Goal: Download file/media

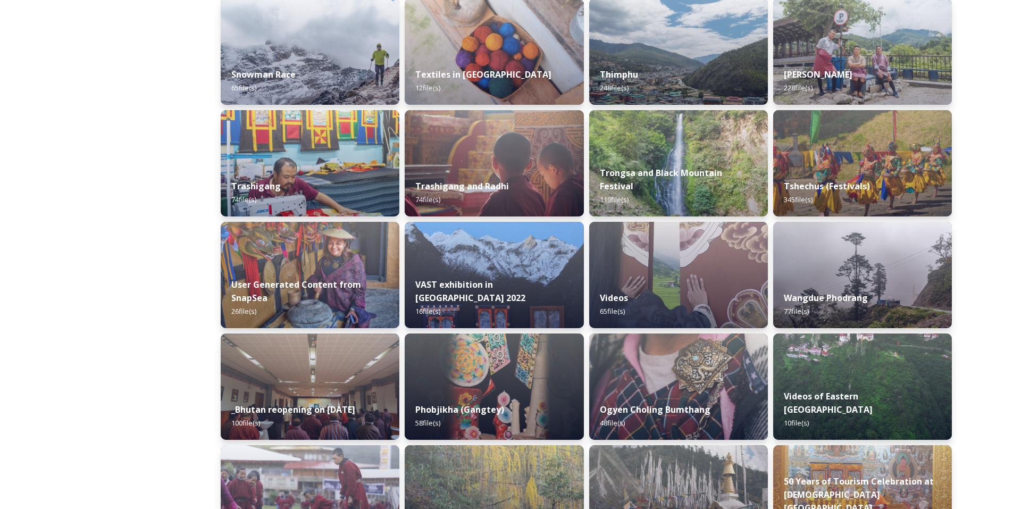
scroll to position [954, 0]
click at [873, 165] on img at bounding box center [862, 162] width 182 height 108
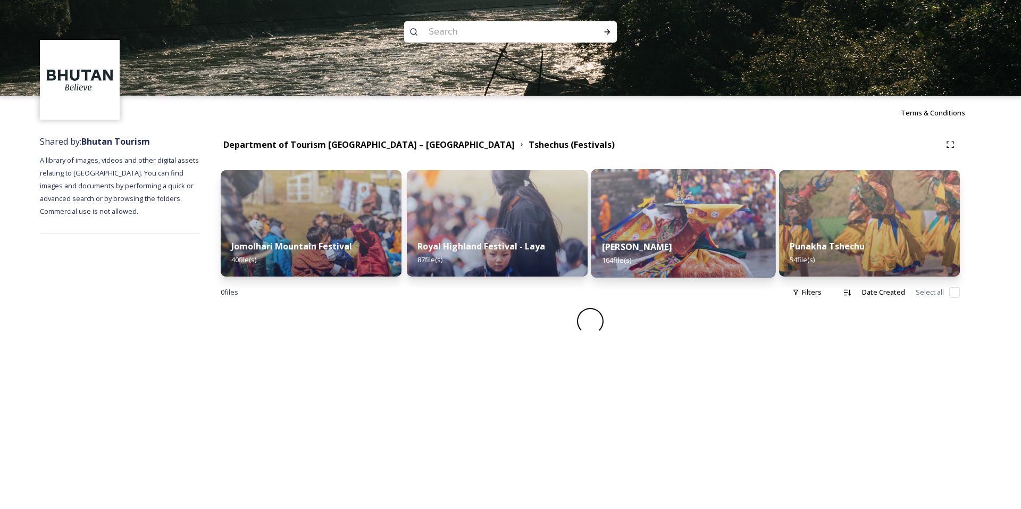
click at [690, 222] on img at bounding box center [683, 223] width 185 height 108
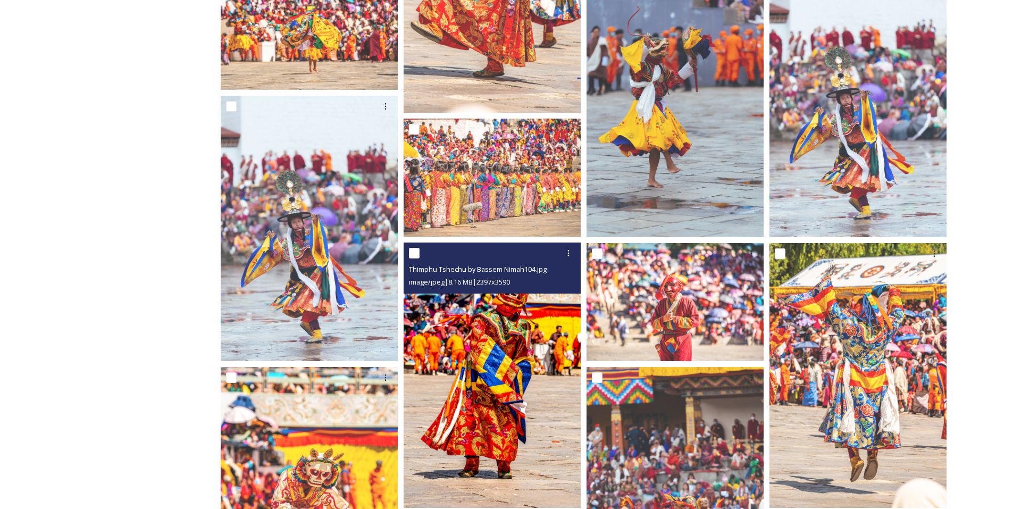
scroll to position [477, 0]
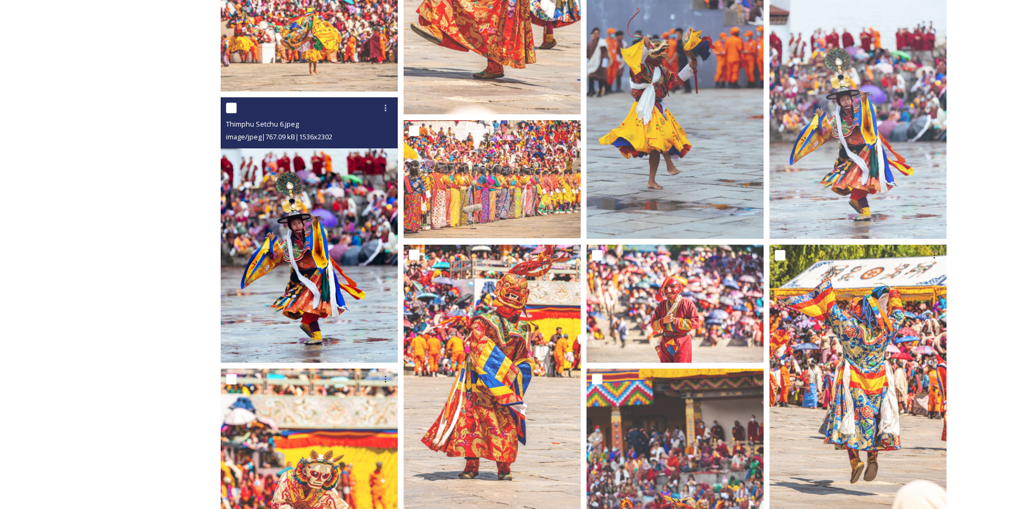
click at [346, 243] on img at bounding box center [309, 229] width 177 height 265
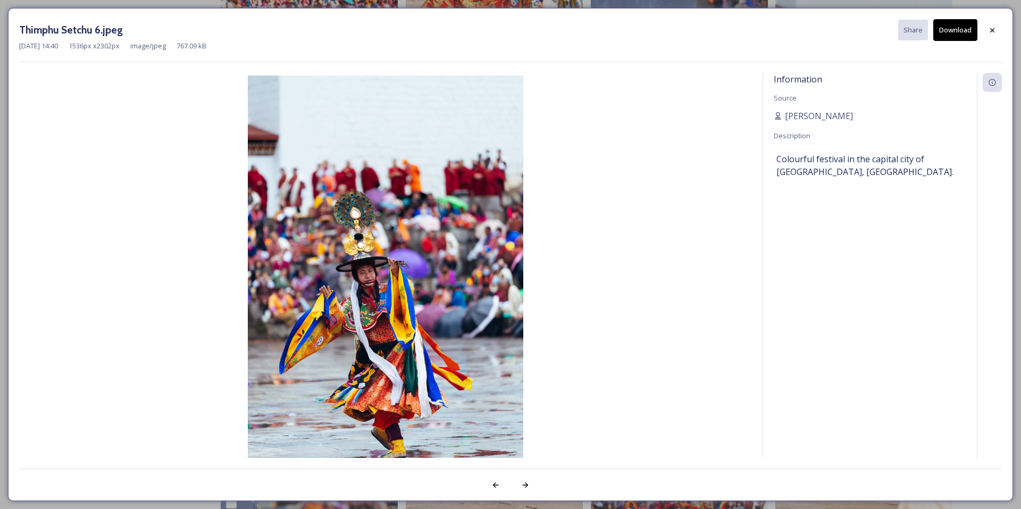
click at [952, 38] on button "Download" at bounding box center [955, 30] width 44 height 22
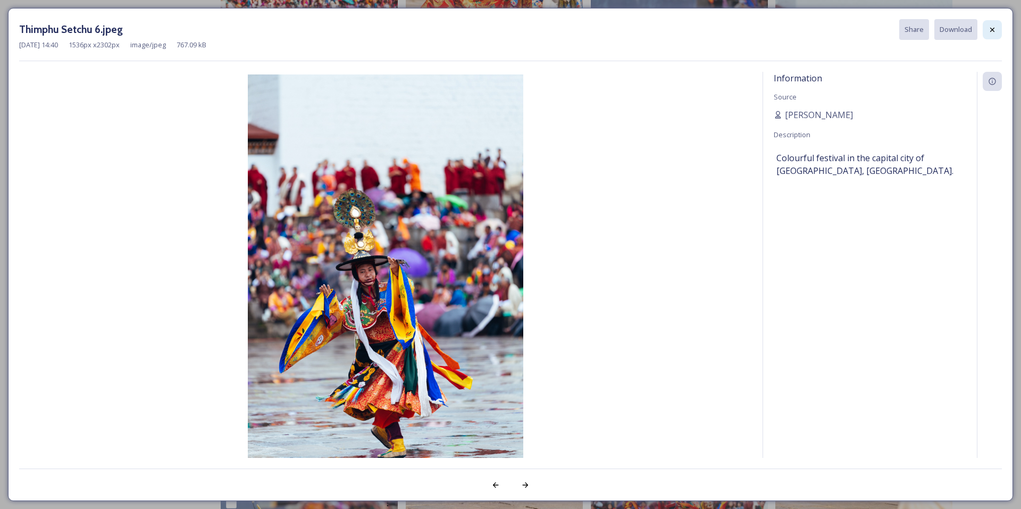
click at [989, 31] on icon at bounding box center [992, 30] width 9 height 9
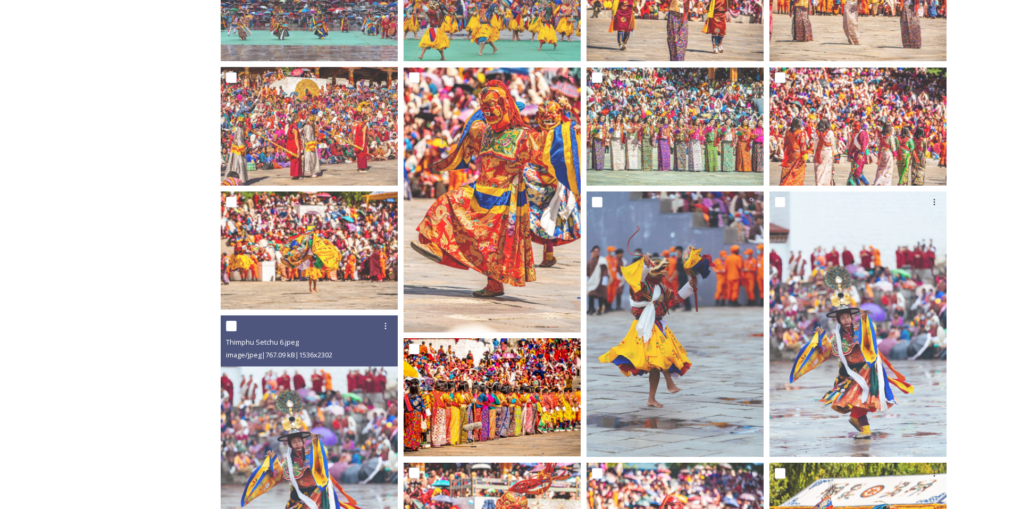
scroll to position [0, 0]
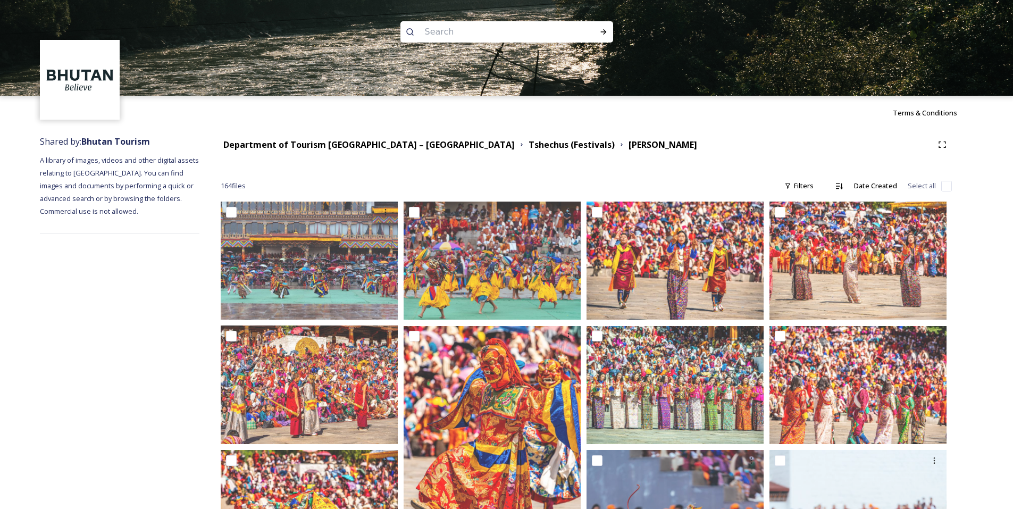
click at [452, 36] on input at bounding box center [493, 31] width 146 height 23
type input "trek"
click at [599, 33] on icon at bounding box center [603, 32] width 9 height 9
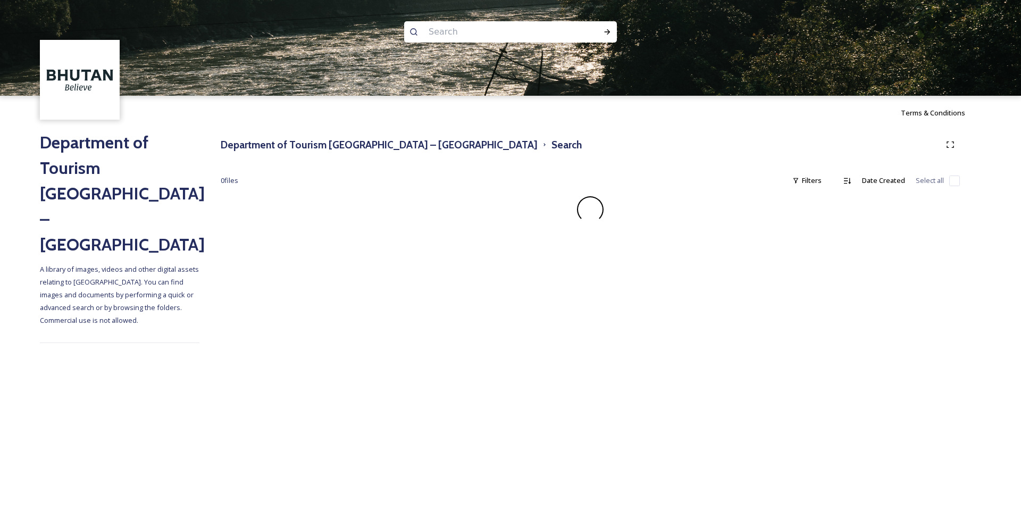
click at [481, 31] on input at bounding box center [496, 31] width 146 height 23
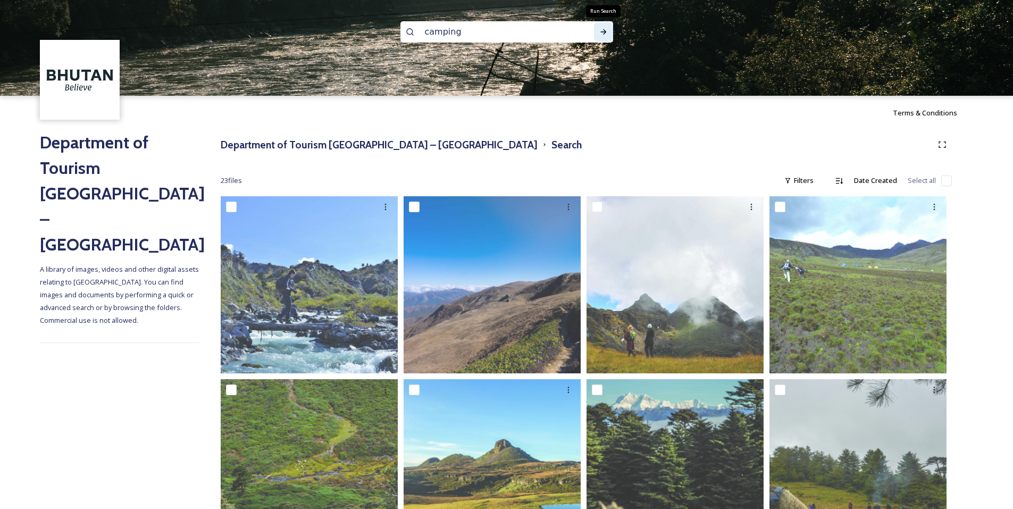
click at [603, 35] on icon at bounding box center [603, 32] width 9 height 9
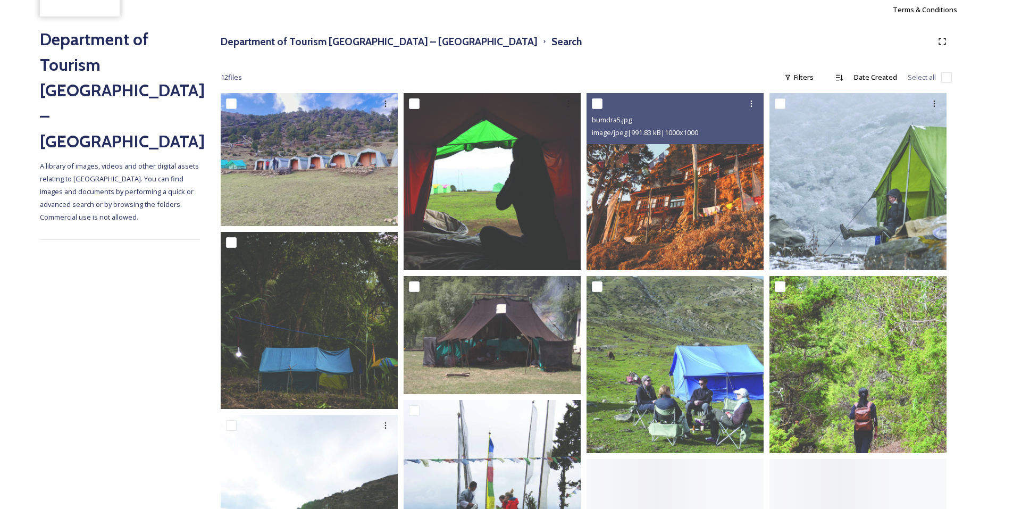
scroll to position [106, 0]
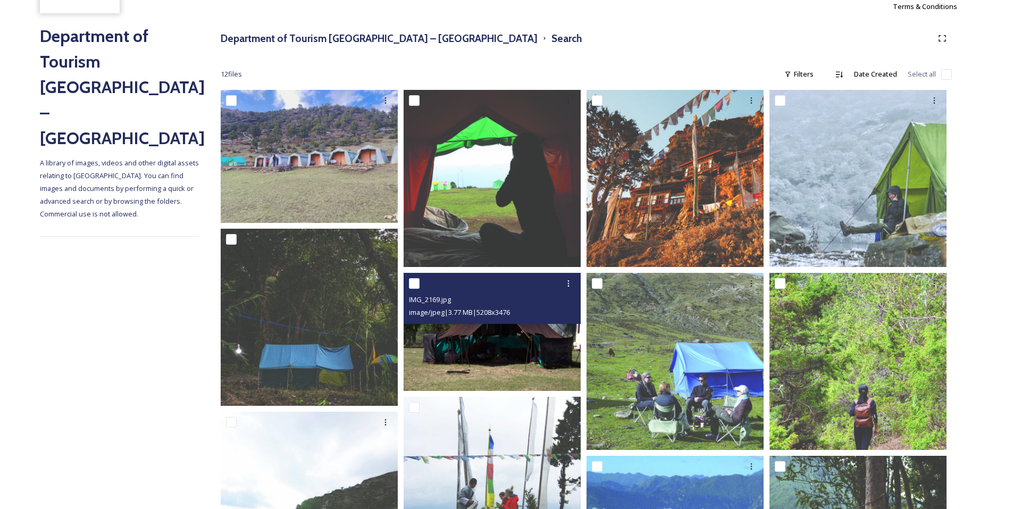
click at [533, 353] on img at bounding box center [492, 332] width 177 height 118
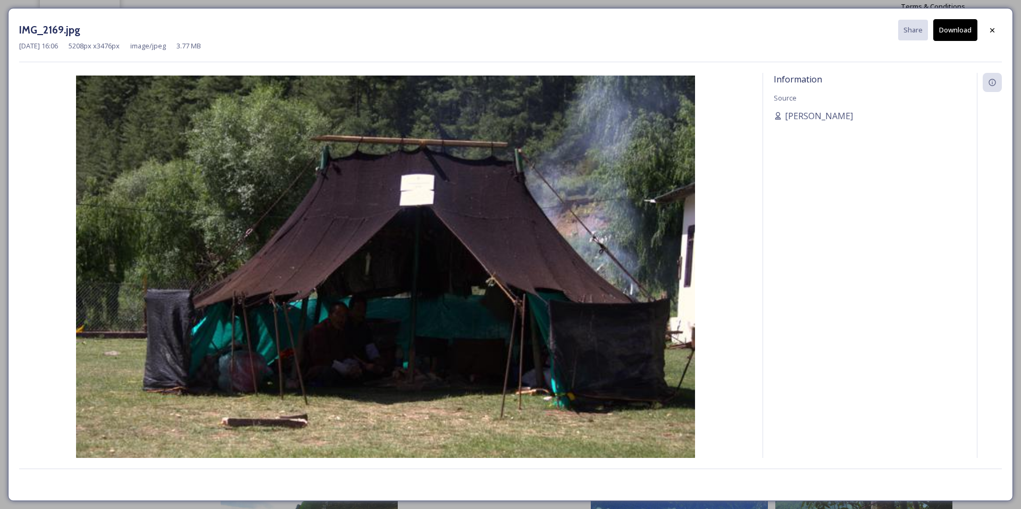
click at [962, 29] on button "Download" at bounding box center [955, 30] width 44 height 22
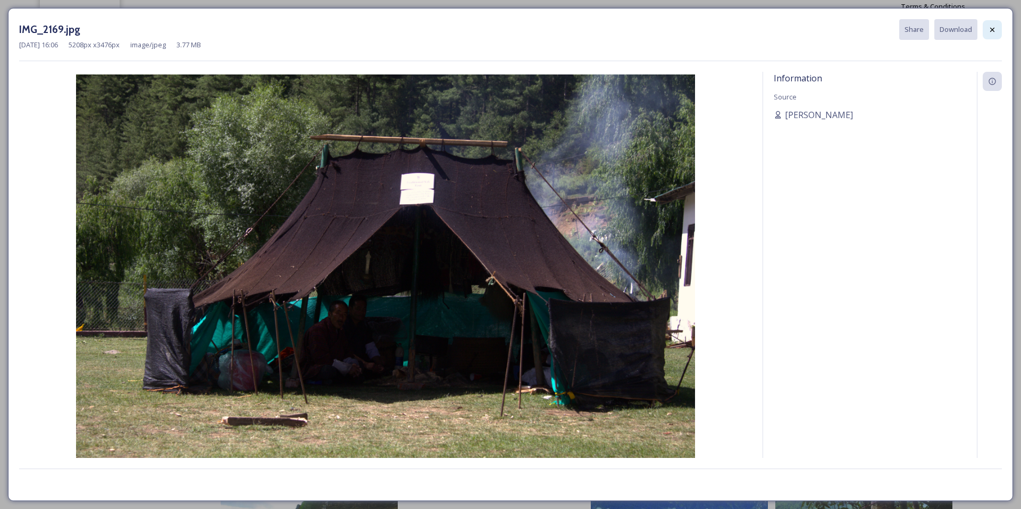
click at [989, 24] on div at bounding box center [992, 29] width 19 height 19
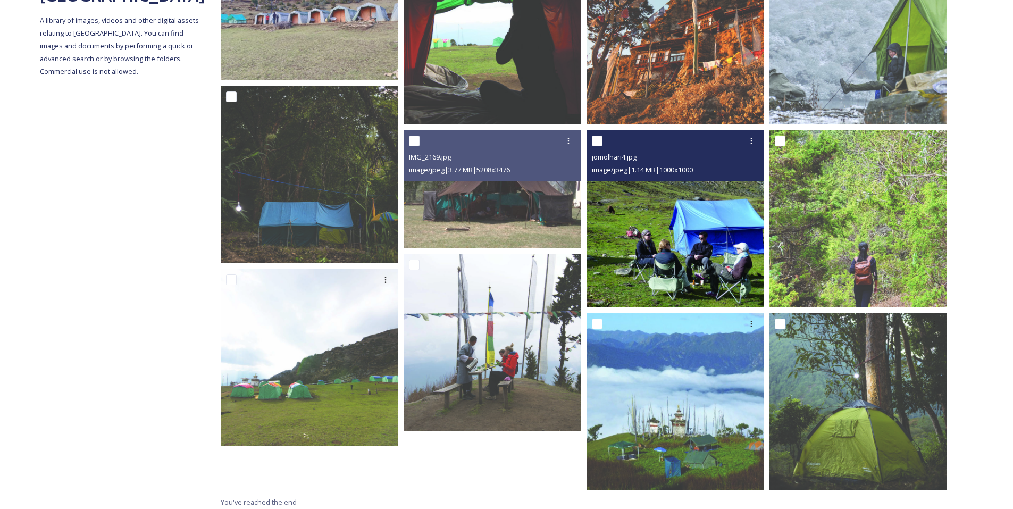
scroll to position [254, 0]
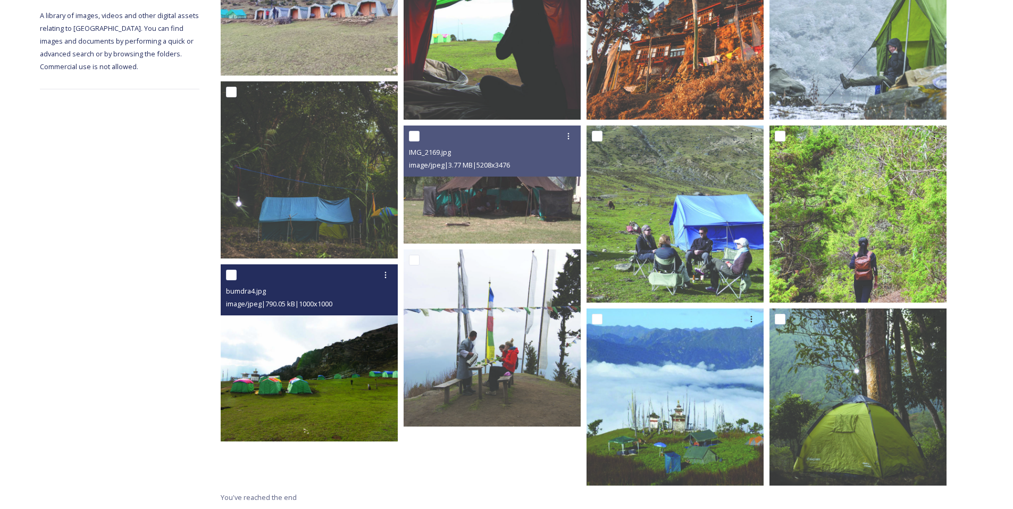
click at [357, 348] on img at bounding box center [309, 352] width 177 height 177
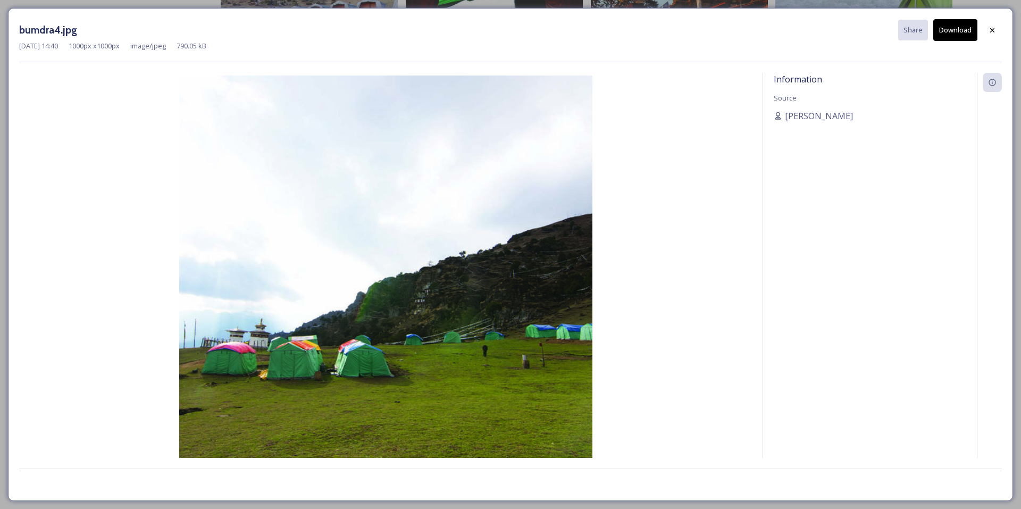
click at [959, 31] on button "Download" at bounding box center [955, 30] width 44 height 22
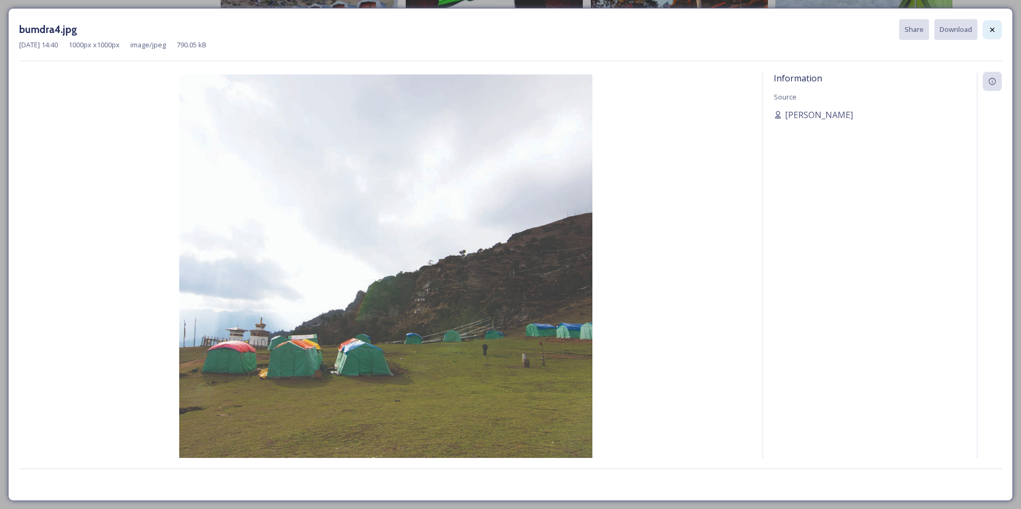
click at [992, 35] on div at bounding box center [992, 29] width 19 height 19
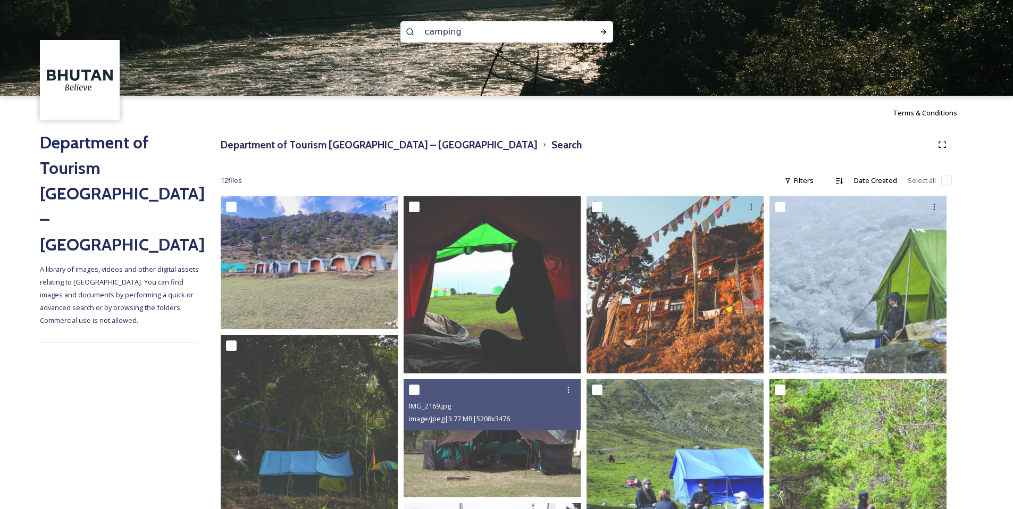
drag, startPoint x: 467, startPoint y: 28, endPoint x: 404, endPoint y: 31, distance: 63.4
click at [404, 31] on div "camping" at bounding box center [506, 31] width 213 height 21
type input "trek"
click at [609, 31] on div "Run Search" at bounding box center [603, 31] width 19 height 19
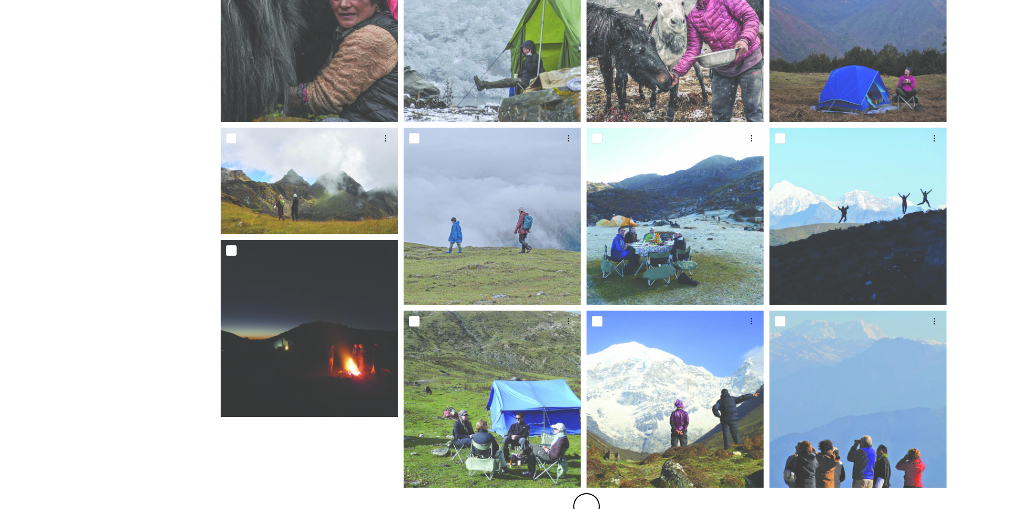
scroll to position [633, 0]
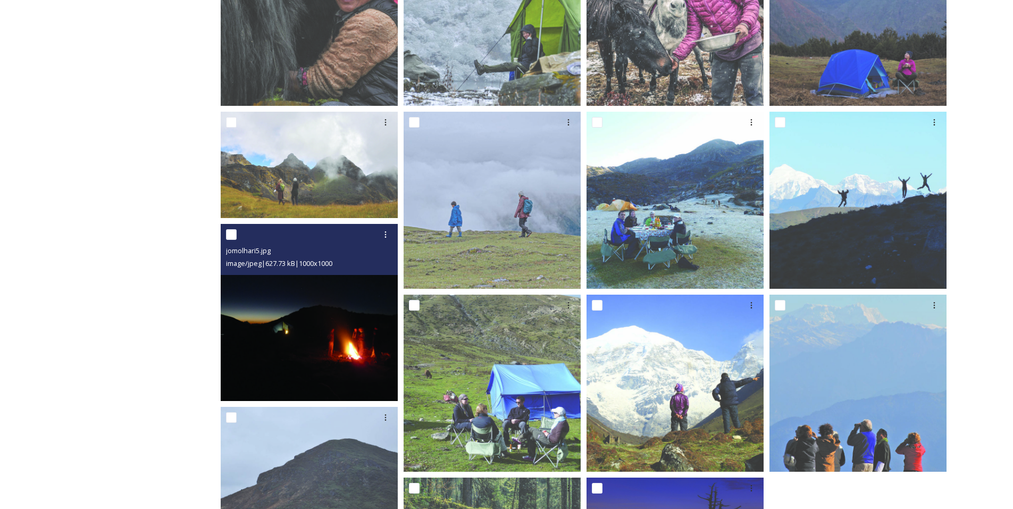
click at [333, 341] on img at bounding box center [309, 312] width 177 height 177
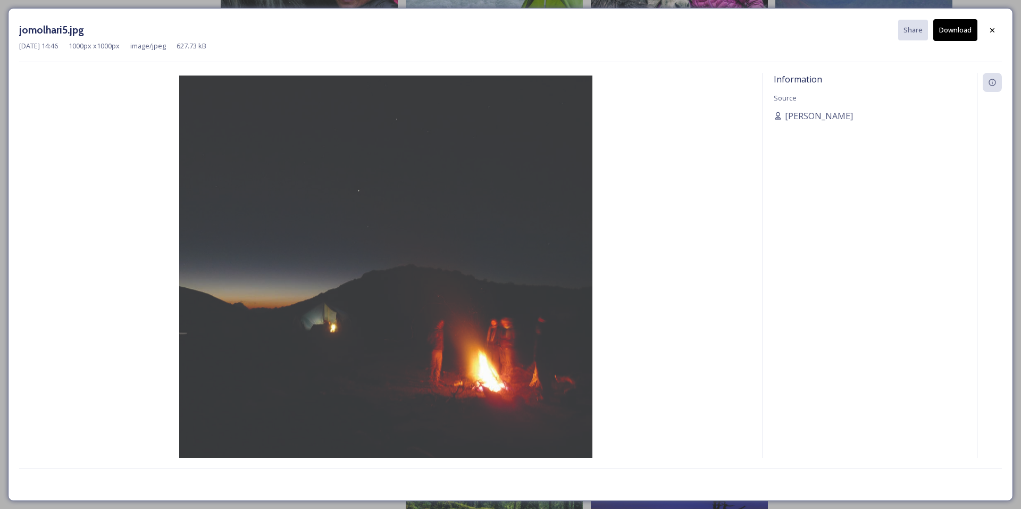
click at [954, 30] on button "Download" at bounding box center [955, 30] width 44 height 22
click at [992, 31] on icon at bounding box center [992, 30] width 9 height 9
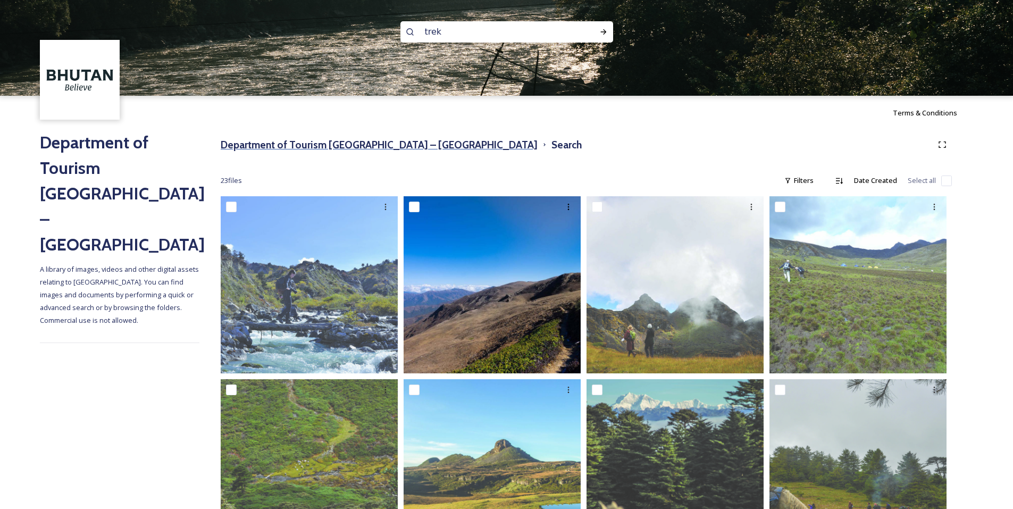
click at [330, 140] on h3 "Department of Tourism [GEOGRAPHIC_DATA] – [GEOGRAPHIC_DATA]" at bounding box center [379, 144] width 317 height 15
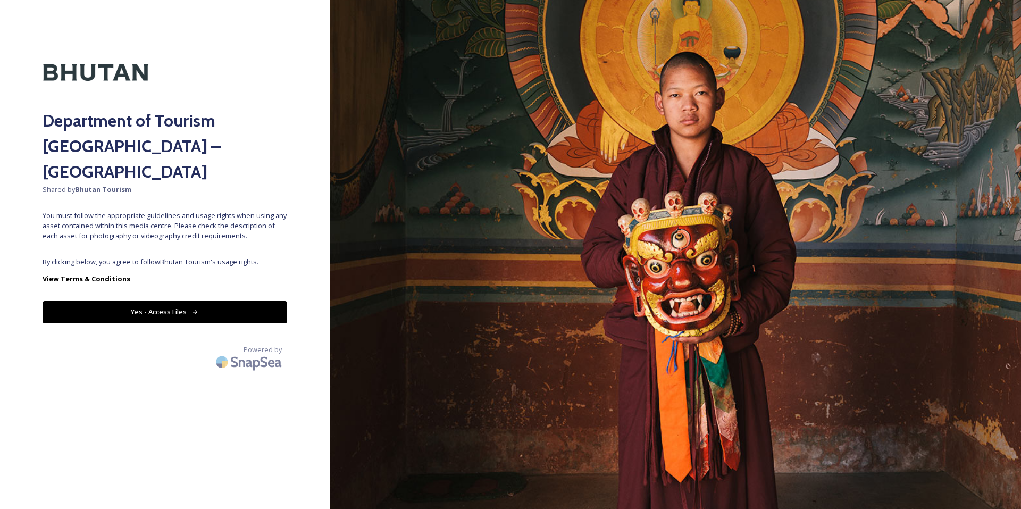
click at [203, 226] on div "Department of Tourism [GEOGRAPHIC_DATA] – Brand Centre Shared by Bhutan Tourism…" at bounding box center [165, 255] width 330 height 424
click at [179, 301] on button "Yes - Access Files" at bounding box center [165, 312] width 245 height 22
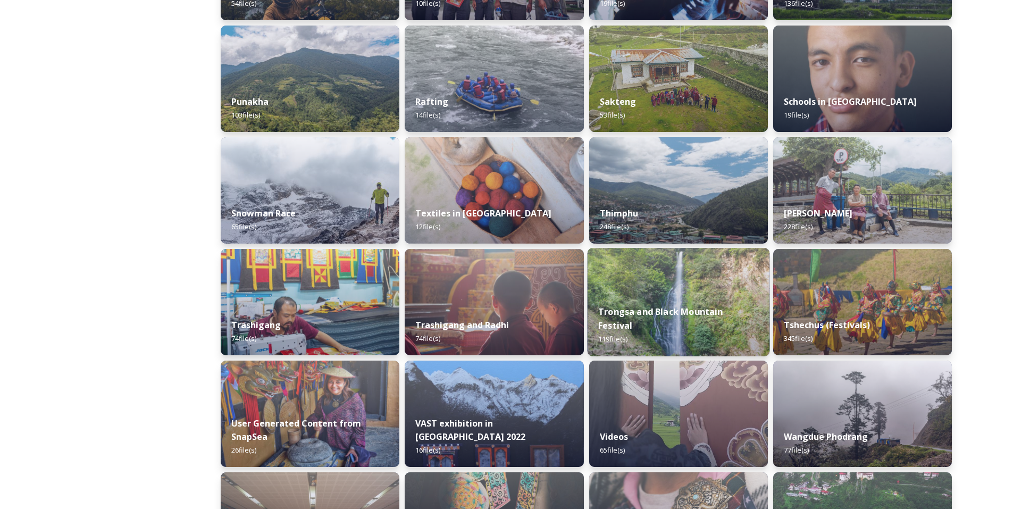
scroll to position [815, 0]
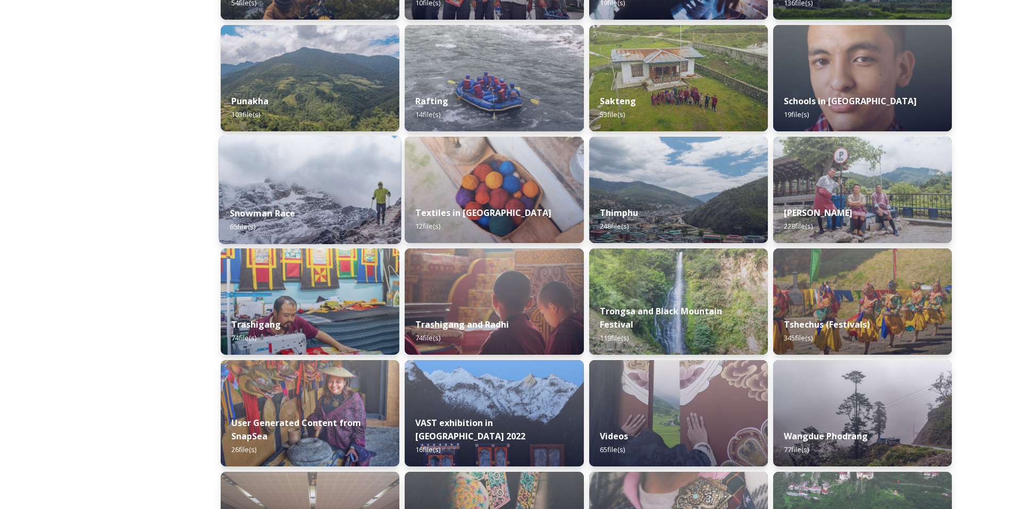
click at [354, 198] on div "Snowman Race 65 file(s)" at bounding box center [310, 220] width 182 height 48
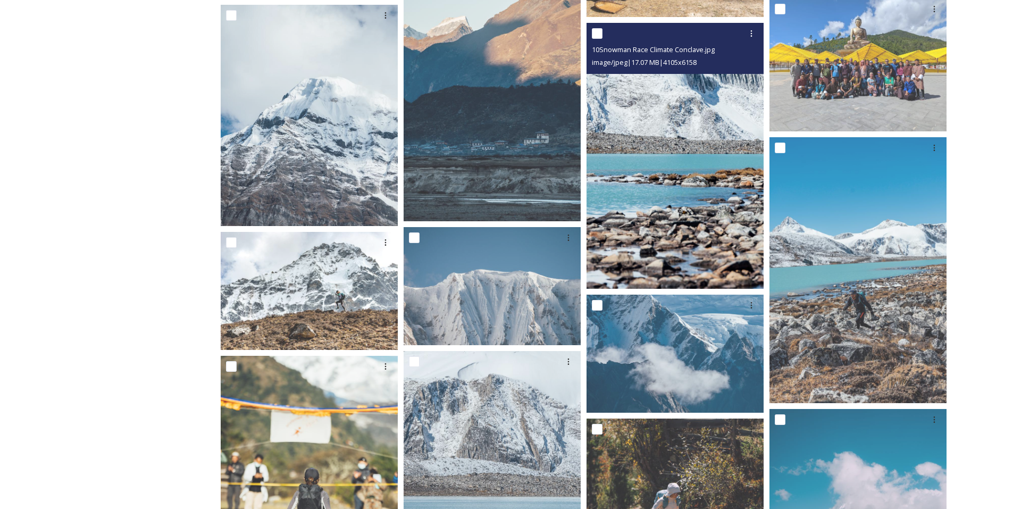
scroll to position [1527, 0]
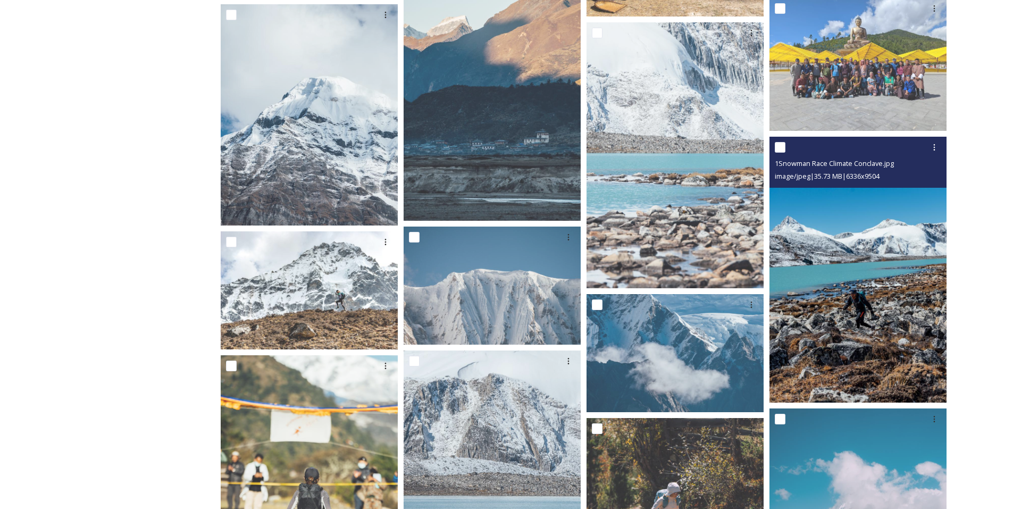
click at [838, 318] on img at bounding box center [858, 270] width 177 height 266
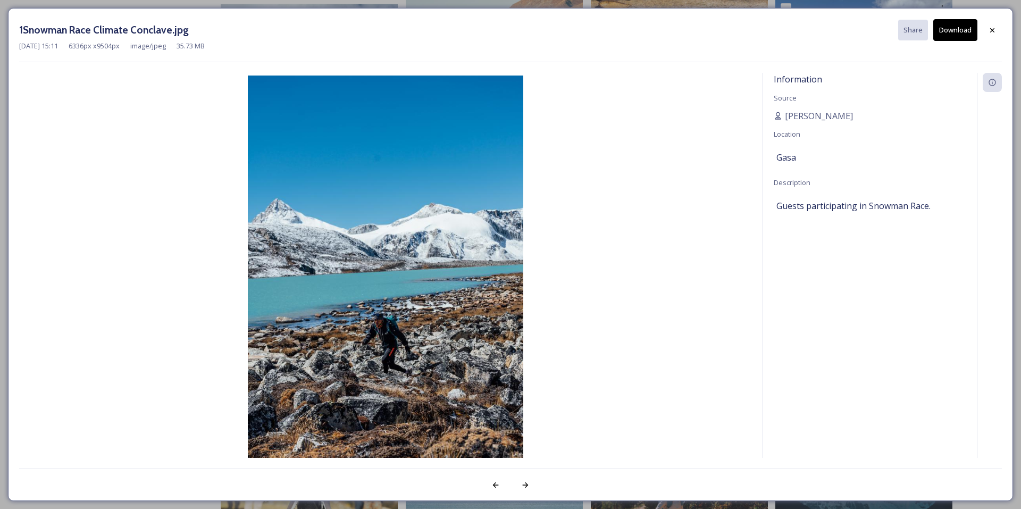
click at [959, 27] on button "Download" at bounding box center [955, 30] width 44 height 22
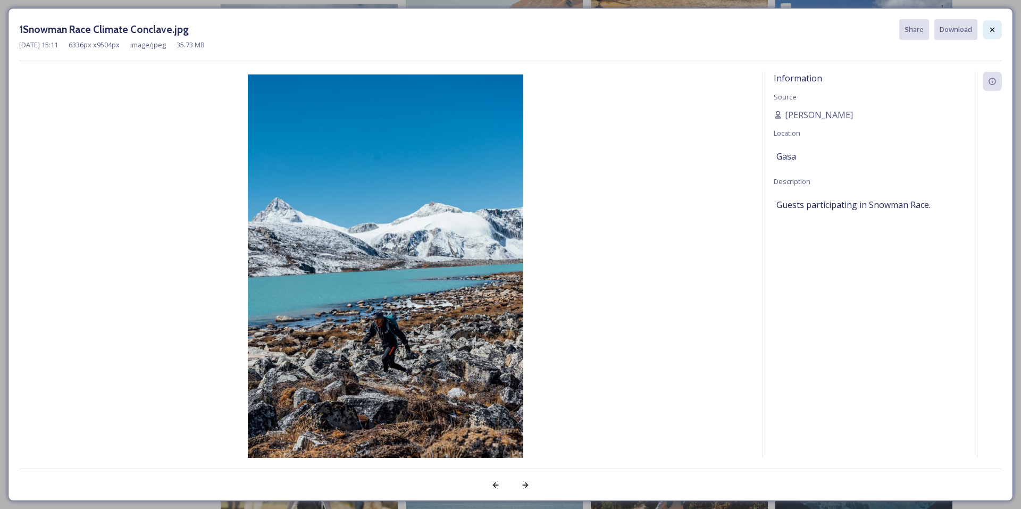
click at [984, 28] on div at bounding box center [992, 29] width 19 height 19
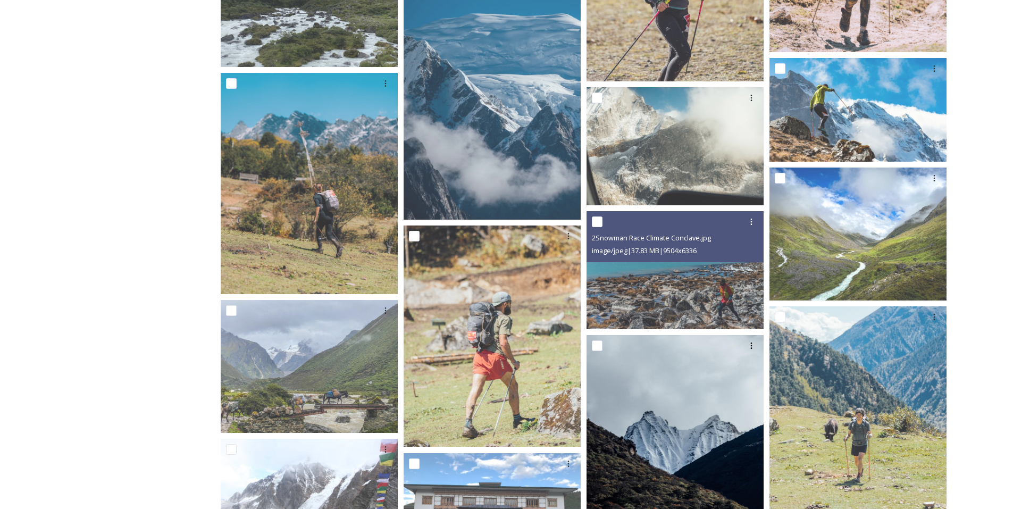
scroll to position [617, 0]
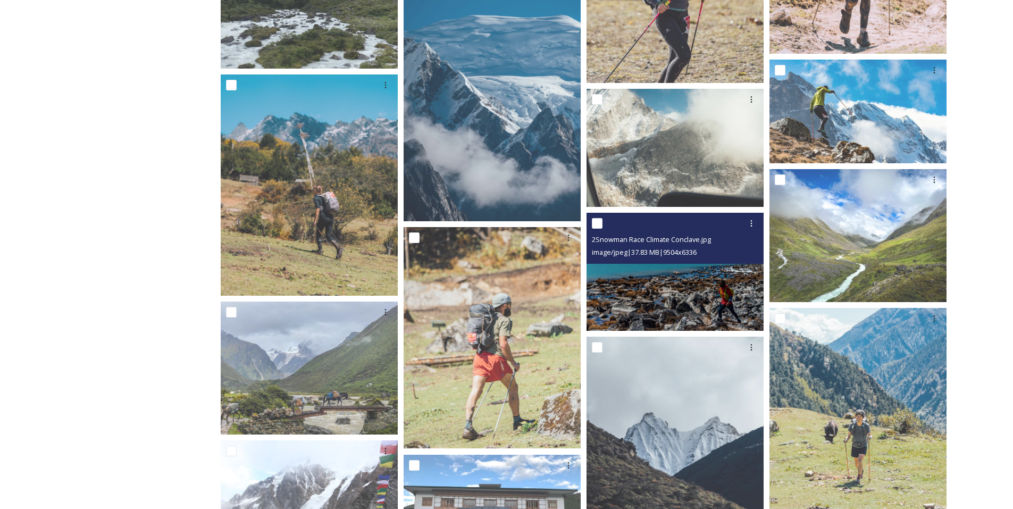
click at [642, 288] on img at bounding box center [675, 272] width 177 height 118
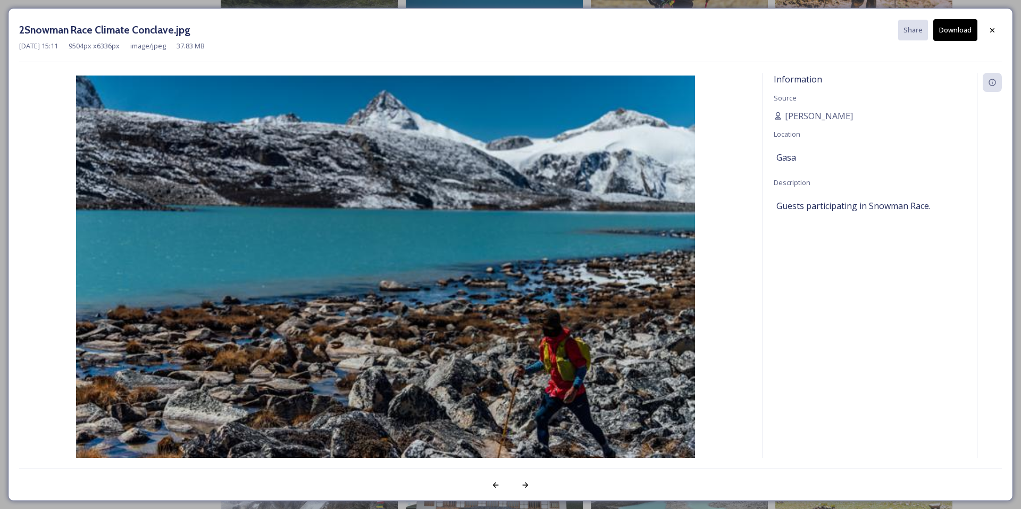
click at [947, 31] on button "Download" at bounding box center [955, 30] width 44 height 22
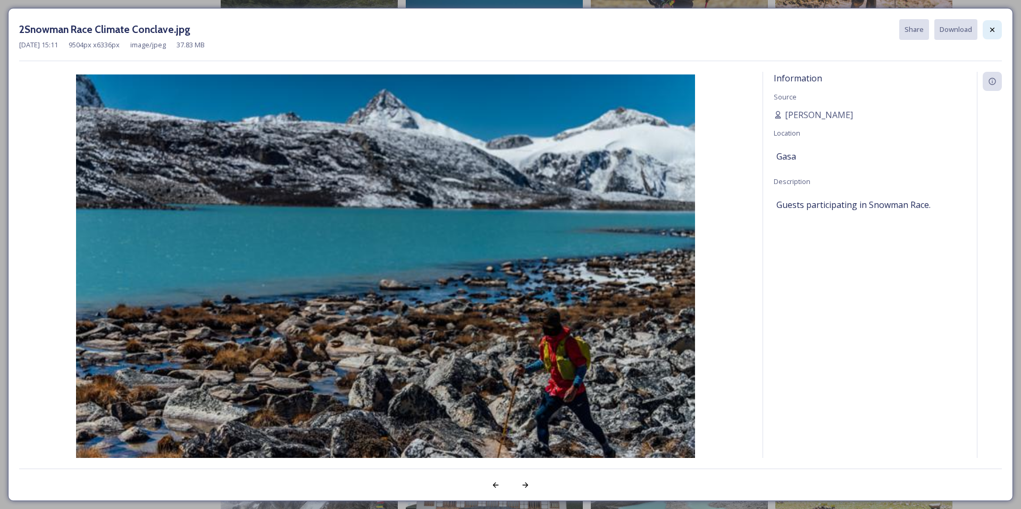
click at [989, 31] on icon at bounding box center [992, 30] width 9 height 9
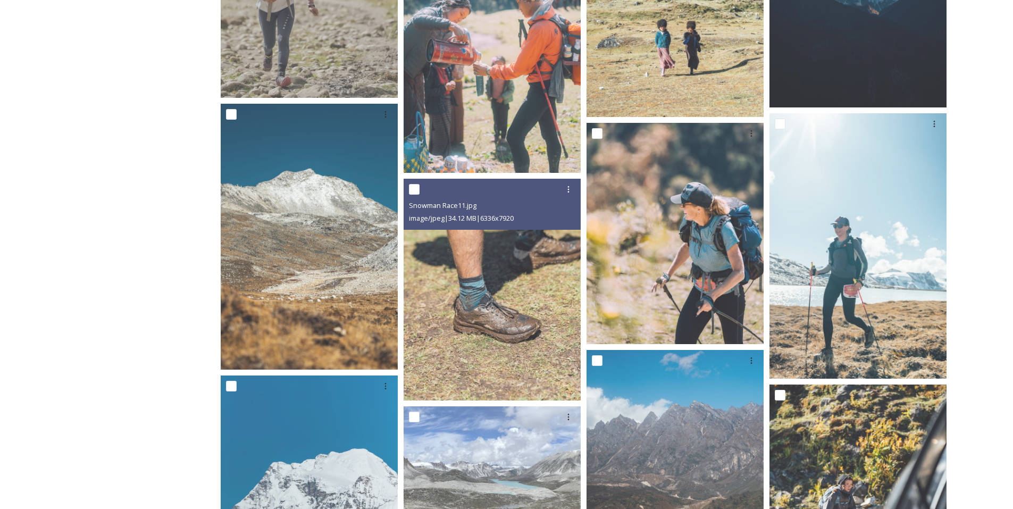
scroll to position [2329, 0]
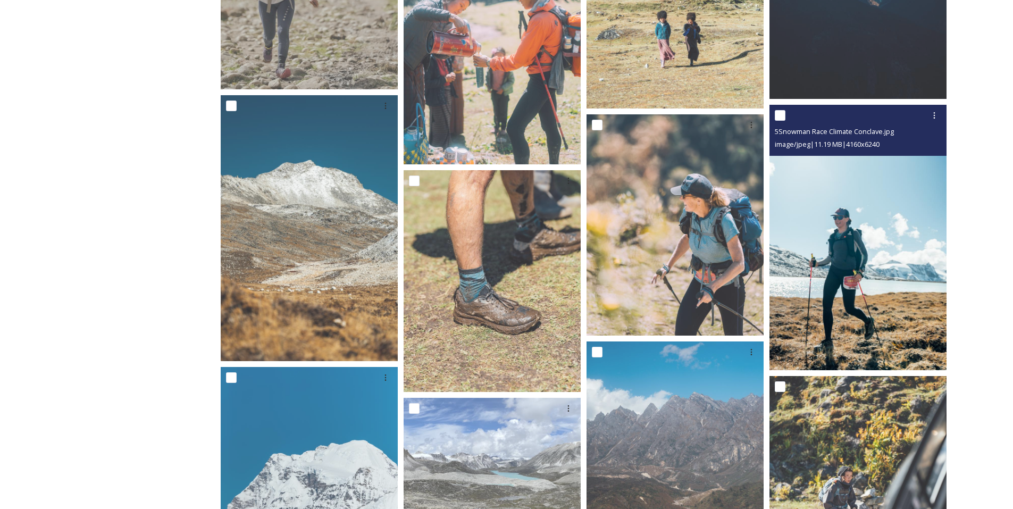
click at [856, 260] on img at bounding box center [858, 238] width 177 height 266
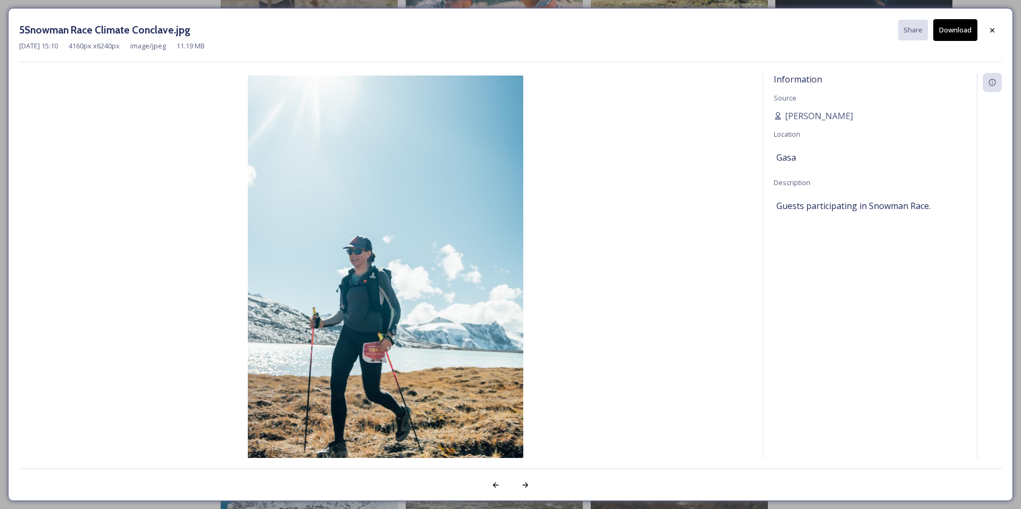
click at [950, 29] on button "Download" at bounding box center [955, 30] width 44 height 22
click at [993, 30] on icon at bounding box center [992, 30] width 4 height 4
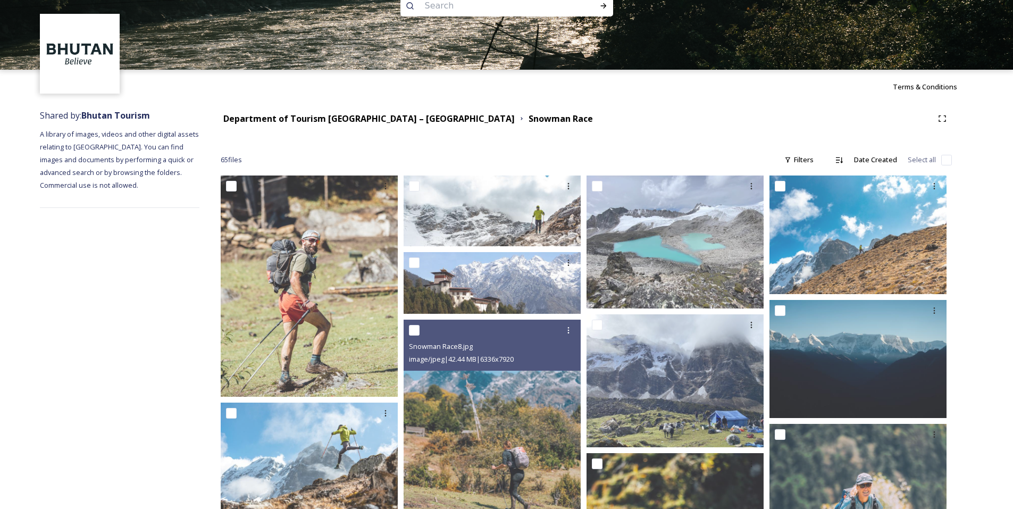
scroll to position [0, 0]
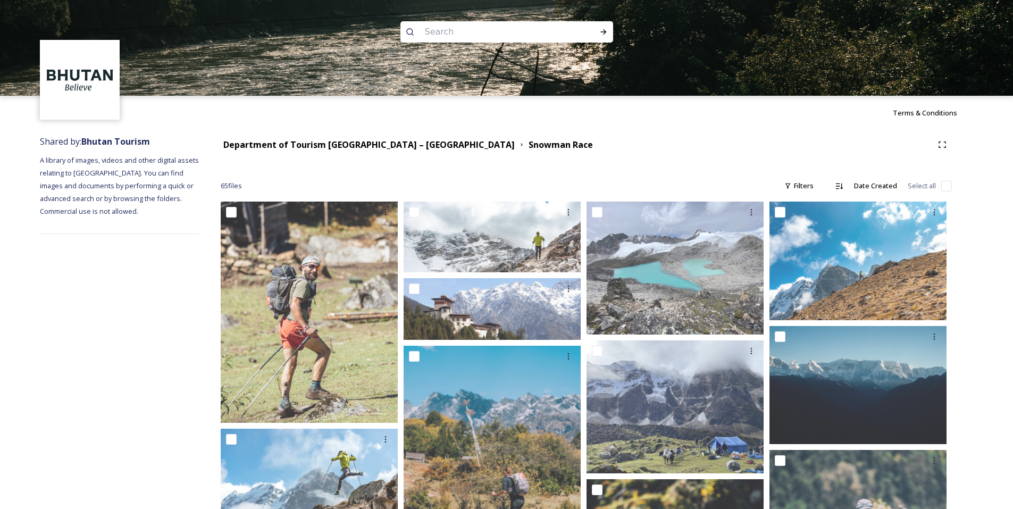
click at [447, 32] on input at bounding box center [493, 31] width 146 height 23
type input "biking"
click at [604, 38] on div "Run Search" at bounding box center [603, 31] width 19 height 19
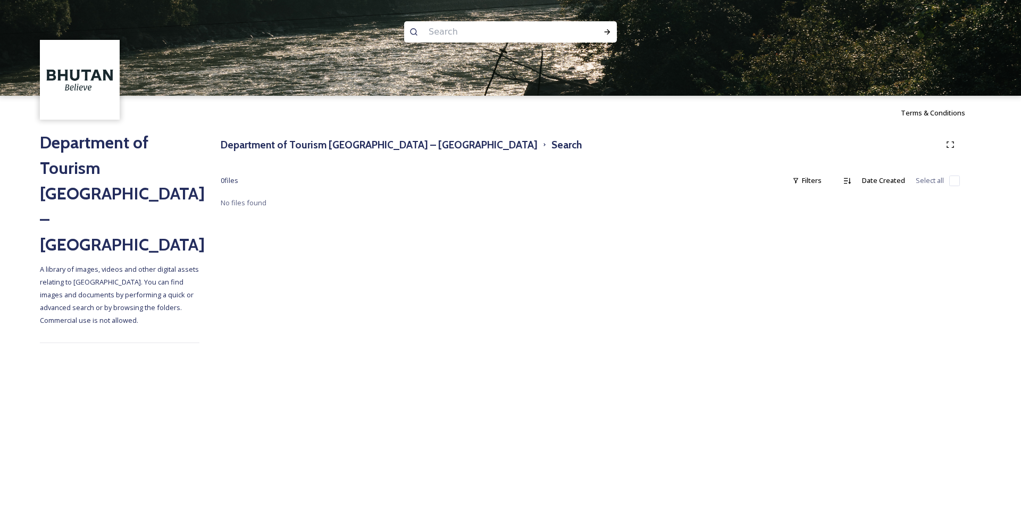
click at [458, 34] on input at bounding box center [496, 31] width 146 height 23
type input "biking"
click at [602, 33] on div "Run Search" at bounding box center [607, 31] width 19 height 19
click at [306, 140] on h3 "Department of Tourism [GEOGRAPHIC_DATA] – [GEOGRAPHIC_DATA]" at bounding box center [379, 144] width 317 height 15
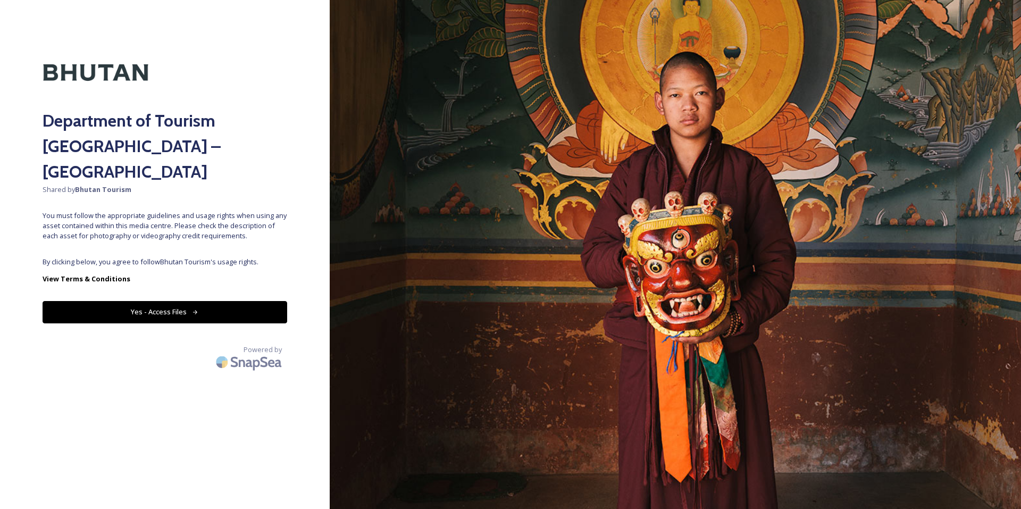
click at [199, 301] on button "Yes - Access Files" at bounding box center [165, 312] width 245 height 22
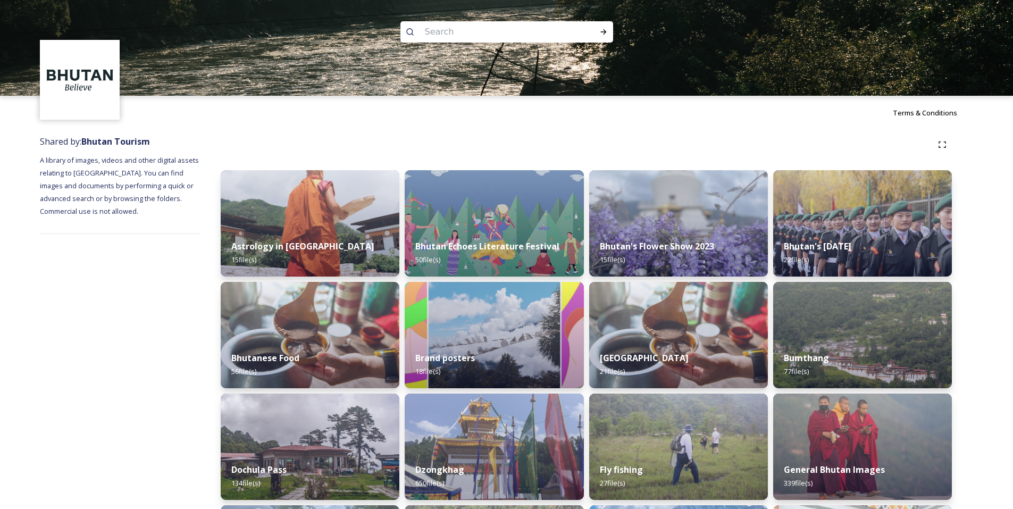
click at [461, 34] on input at bounding box center [493, 31] width 146 height 23
type input "ride"
click at [613, 34] on img at bounding box center [506, 48] width 1013 height 96
click at [605, 32] on icon at bounding box center [603, 31] width 6 height 5
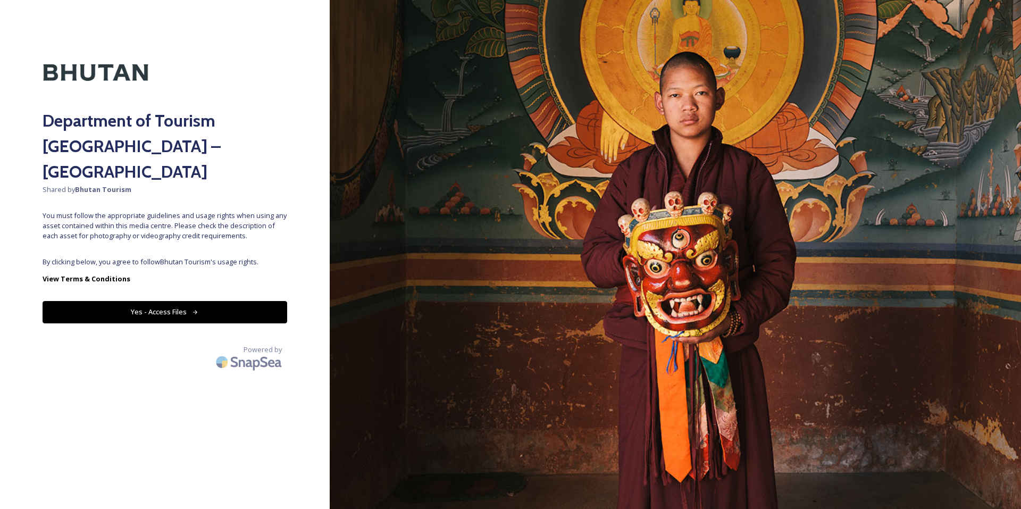
click at [220, 301] on button "Yes - Access Files" at bounding box center [165, 312] width 245 height 22
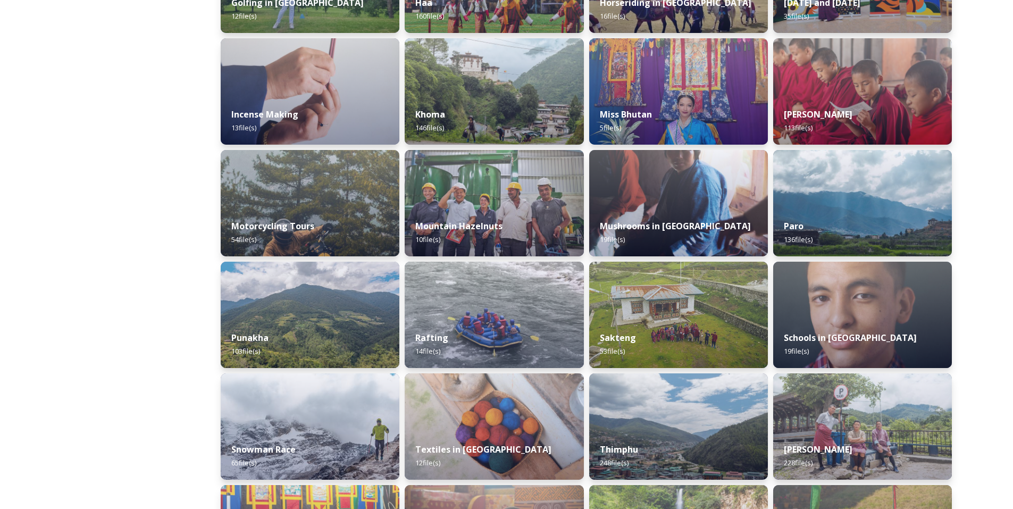
scroll to position [589, 0]
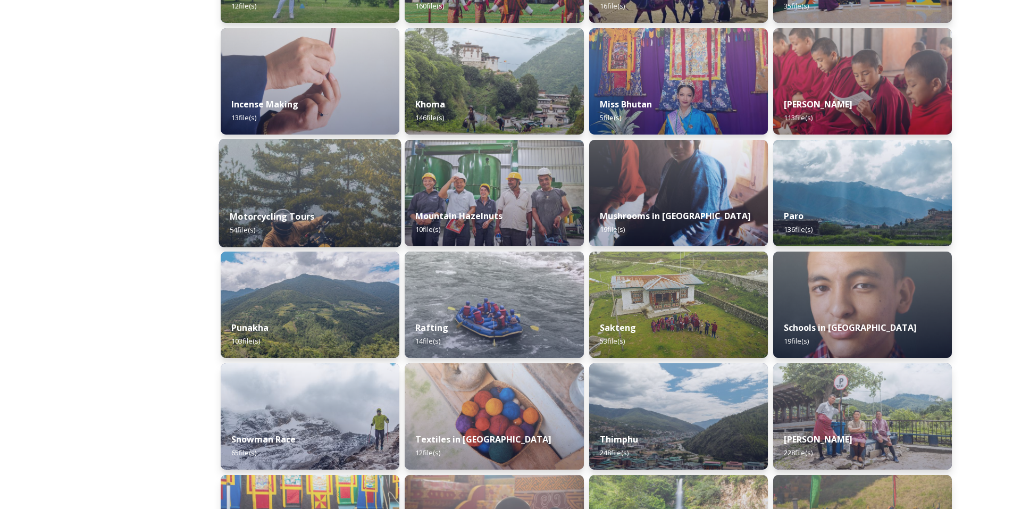
click at [322, 191] on img at bounding box center [310, 193] width 182 height 108
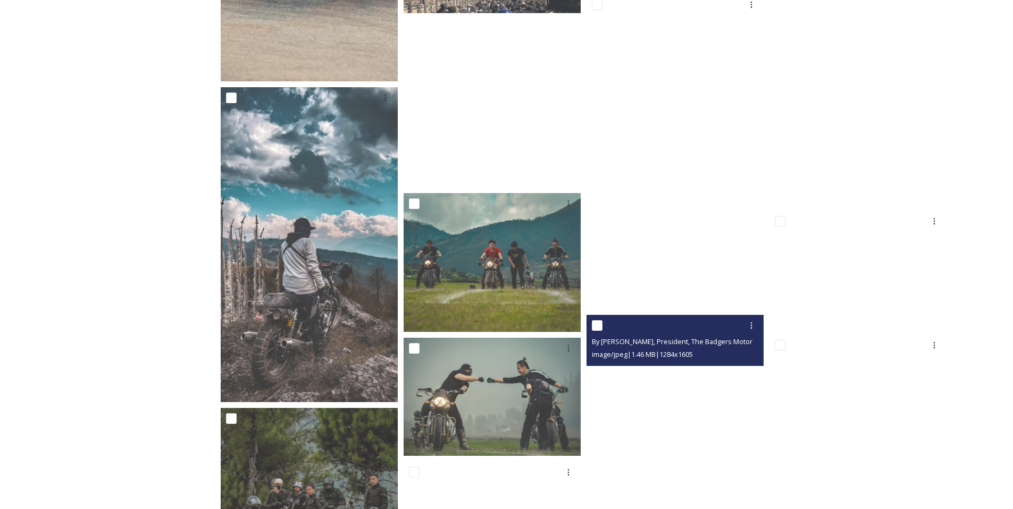
scroll to position [660, 0]
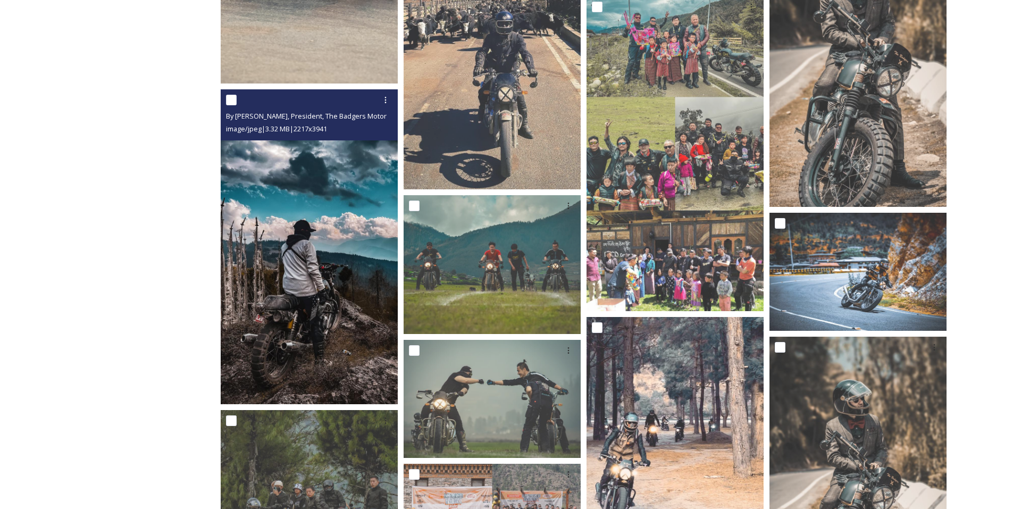
click at [343, 281] on img at bounding box center [309, 246] width 177 height 315
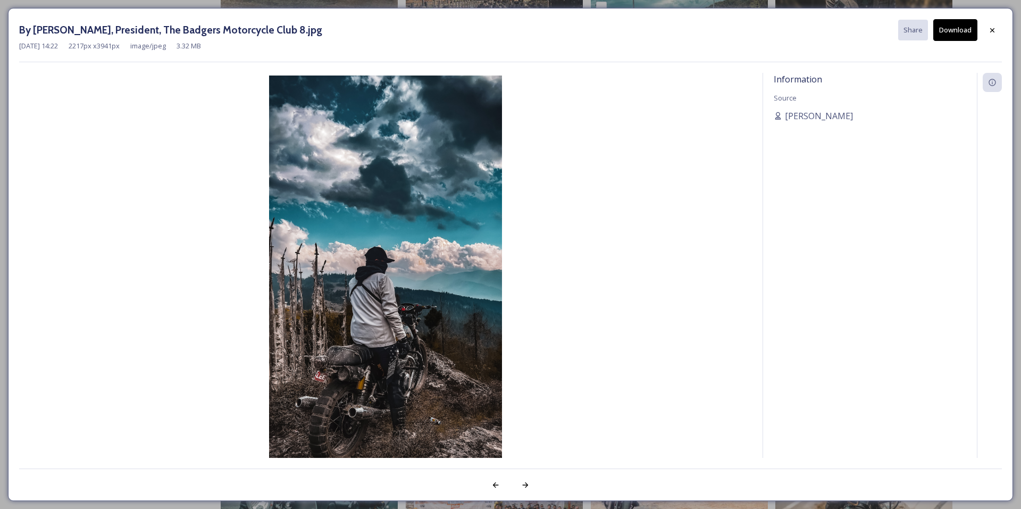
click at [949, 24] on button "Download" at bounding box center [955, 30] width 44 height 22
click at [995, 28] on icon at bounding box center [992, 30] width 9 height 9
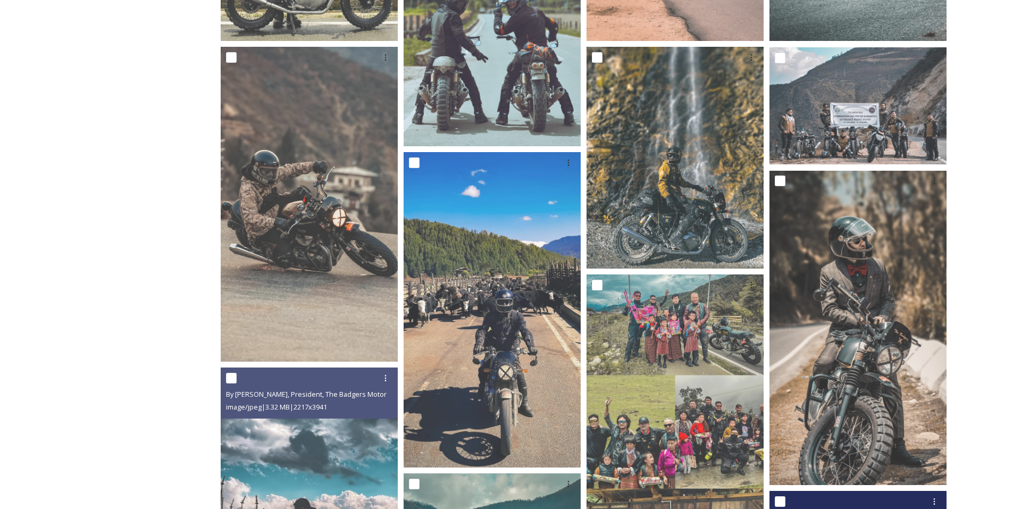
scroll to position [381, 0]
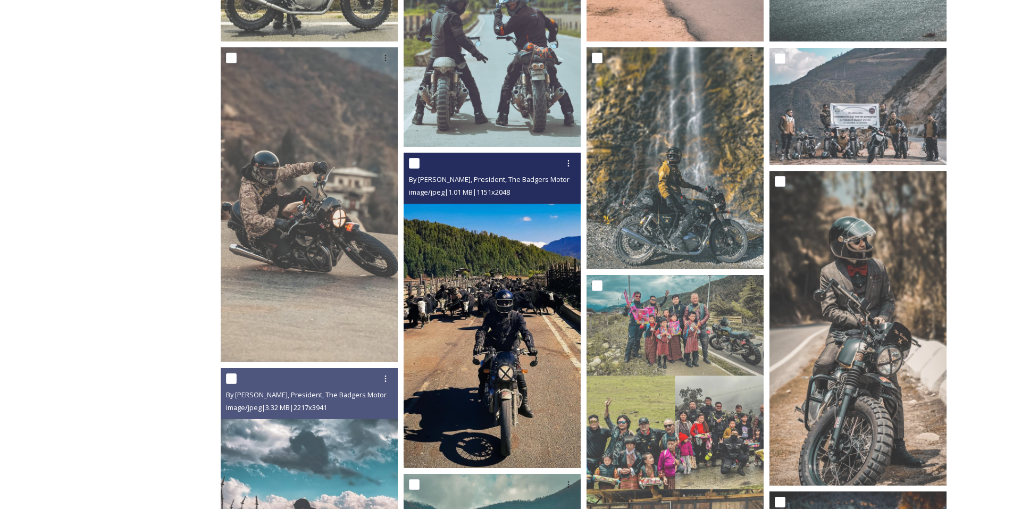
click at [486, 283] on img at bounding box center [492, 310] width 177 height 315
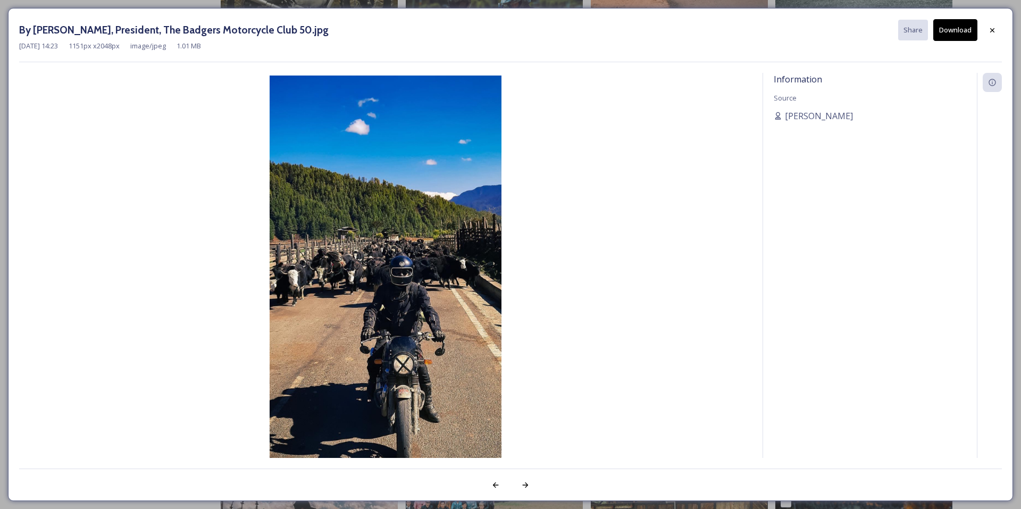
click at [952, 23] on button "Download" at bounding box center [955, 30] width 44 height 22
click at [995, 32] on icon at bounding box center [992, 30] width 9 height 9
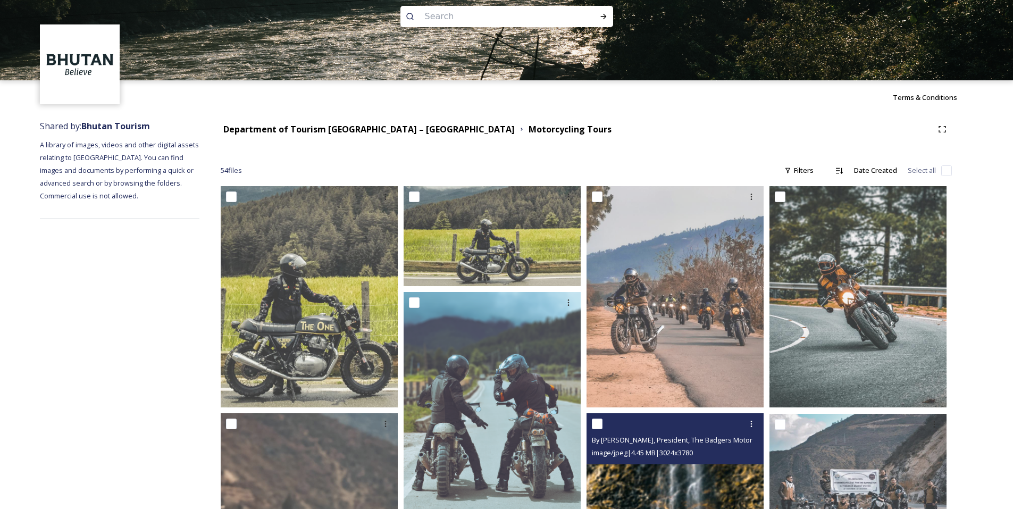
scroll to position [0, 0]
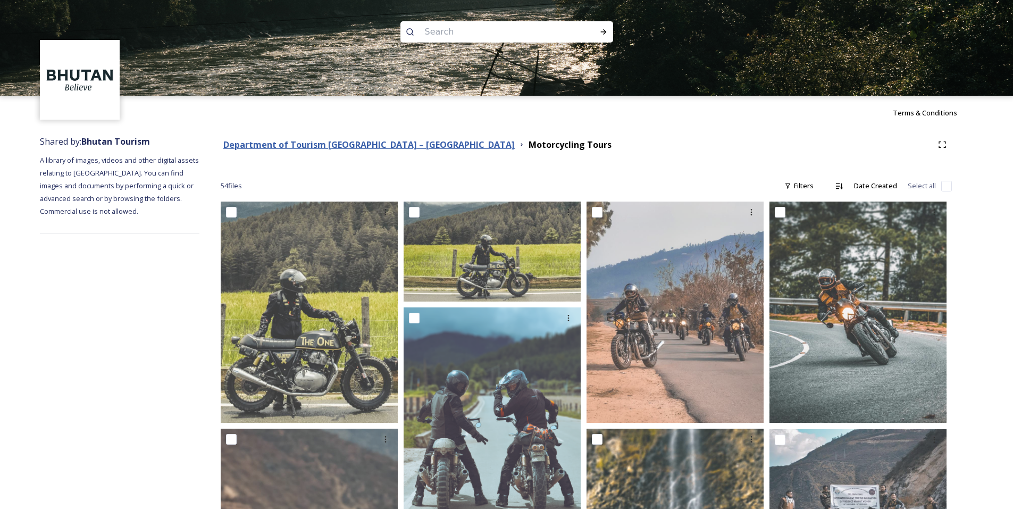
click at [325, 147] on strong "Department of Tourism [GEOGRAPHIC_DATA] – [GEOGRAPHIC_DATA]" at bounding box center [368, 145] width 291 height 12
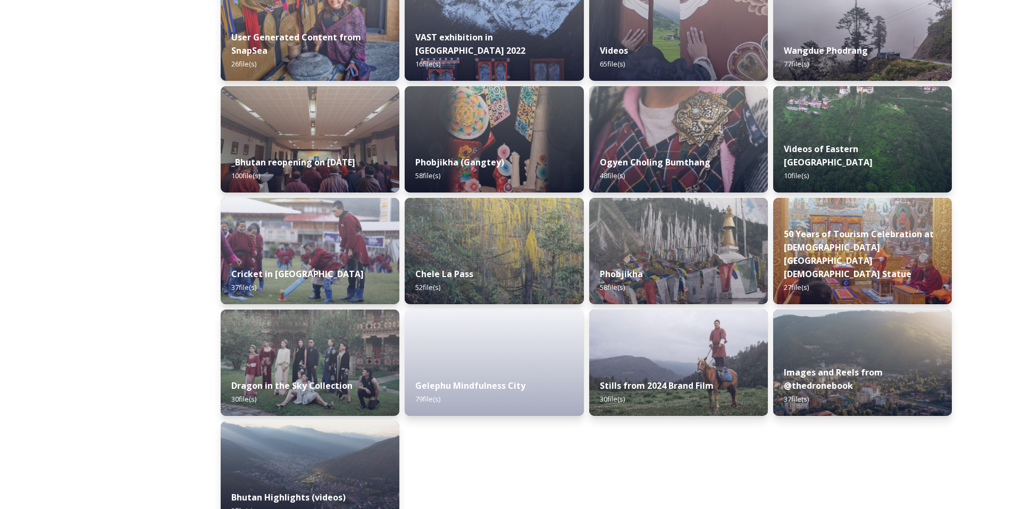
scroll to position [1201, 0]
click at [844, 233] on img at bounding box center [862, 250] width 182 height 108
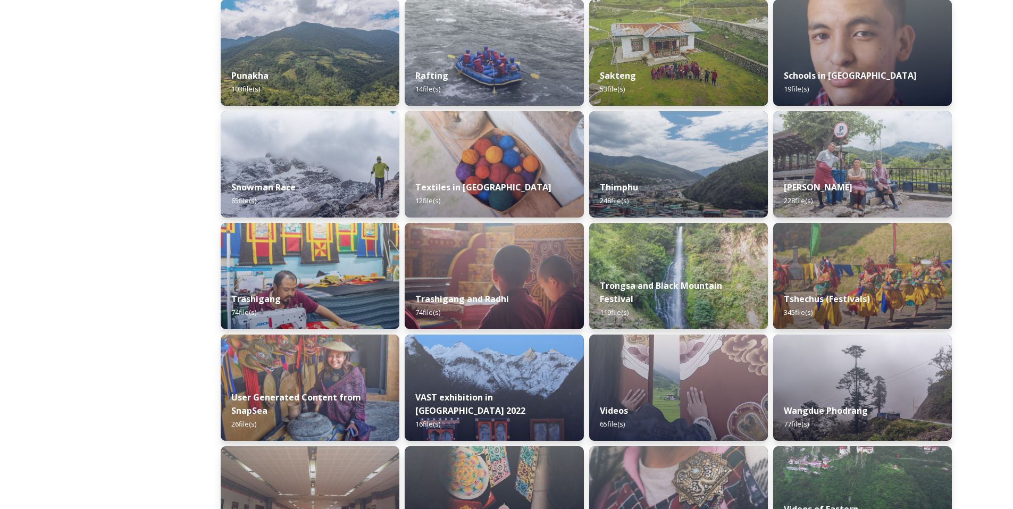
scroll to position [834, 0]
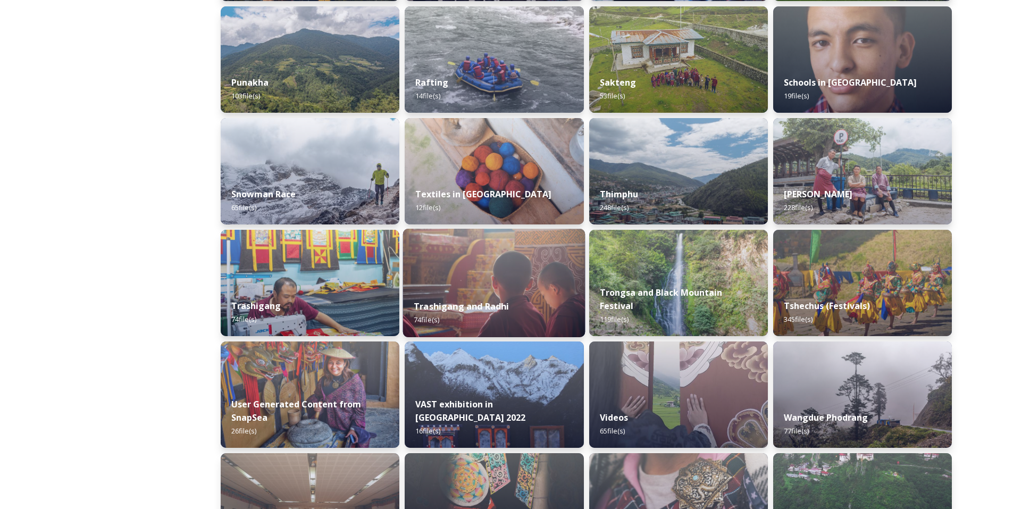
click at [491, 269] on img at bounding box center [494, 283] width 182 height 108
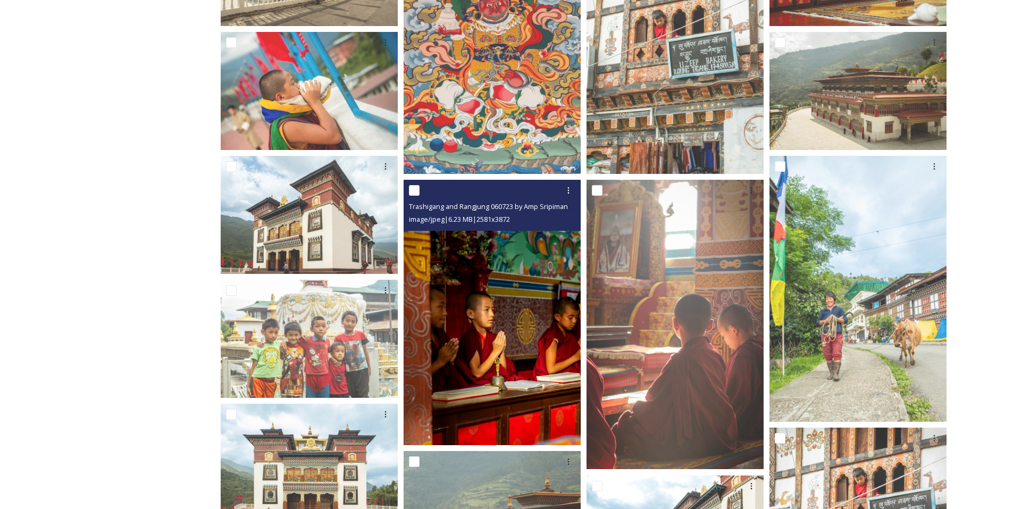
scroll to position [293, 0]
click at [513, 311] on img at bounding box center [492, 313] width 177 height 266
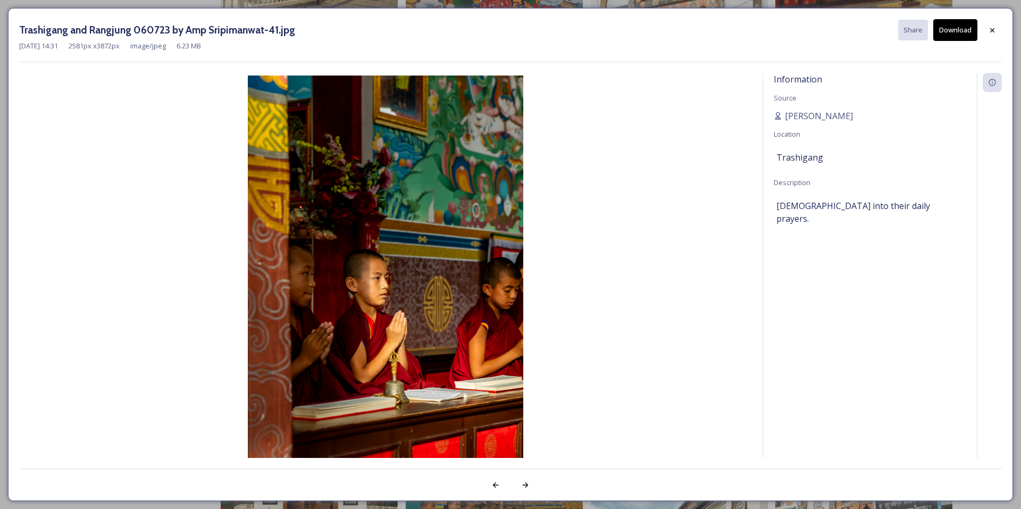
click at [954, 26] on button "Download" at bounding box center [955, 30] width 44 height 22
click at [993, 33] on icon at bounding box center [992, 30] width 9 height 9
